Goal: Information Seeking & Learning: Learn about a topic

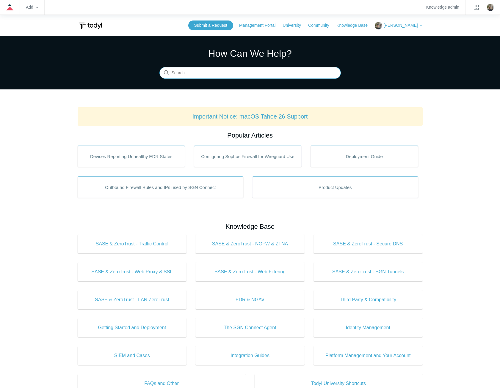
click at [250, 73] on input "Search" at bounding box center [249, 73] width 181 height 12
type input "sso"
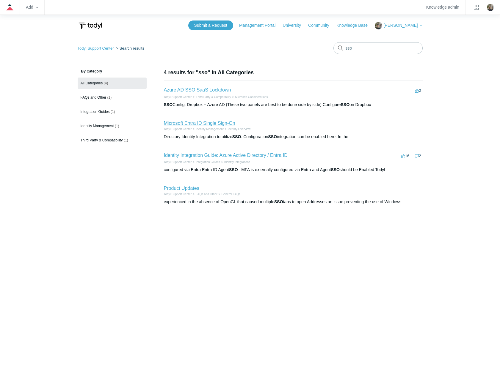
click at [218, 121] on link "Microsoft Entra ID Single Sign-On" at bounding box center [199, 123] width 71 height 5
